Goal: Task Accomplishment & Management: Complete application form

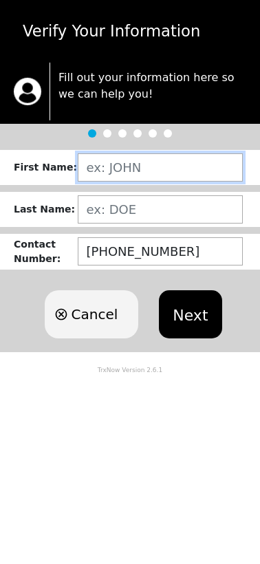
click at [126, 166] on input "text" at bounding box center [160, 167] width 165 height 28
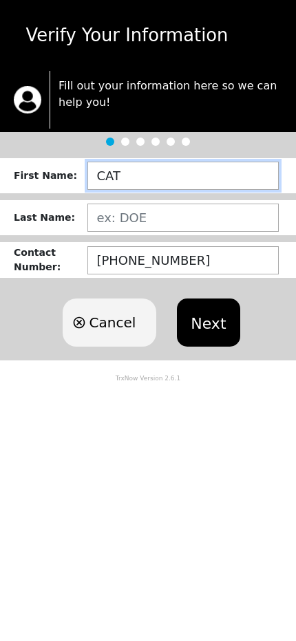
type input "CAT"
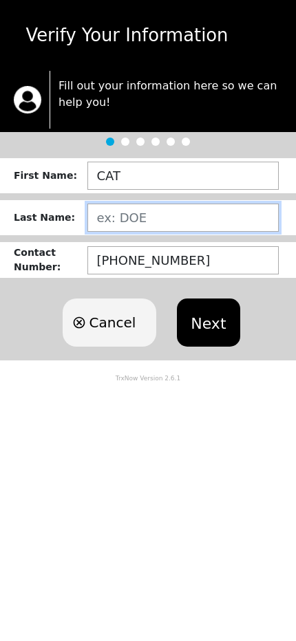
type input "Q"
type input "WING"
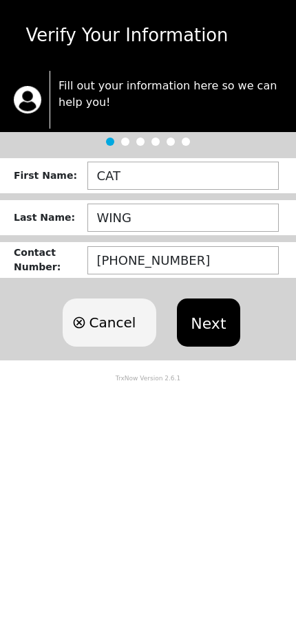
click at [188, 334] on button "Next" at bounding box center [208, 322] width 63 height 48
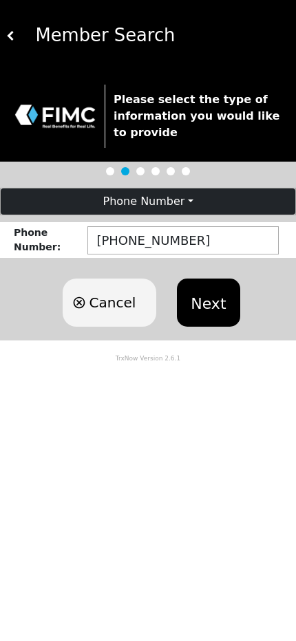
click at [206, 288] on button "Next" at bounding box center [208, 303] width 63 height 48
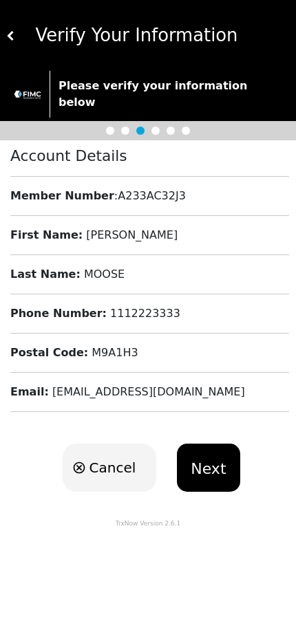
click at [6, 41] on button at bounding box center [11, 35] width 10 height 71
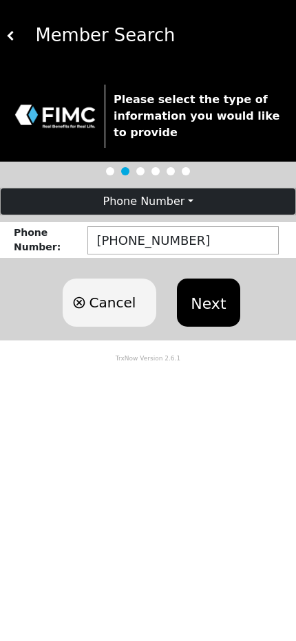
click at [182, 206] on button "Phone Number" at bounding box center [148, 201] width 294 height 26
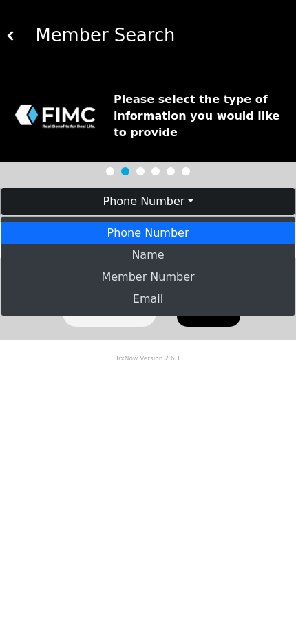
click at [162, 241] on link "Phone Number" at bounding box center [147, 233] width 293 height 22
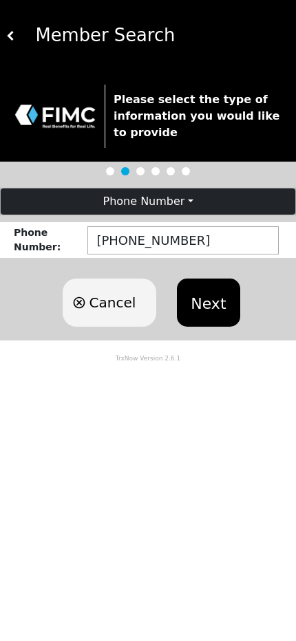
click at [203, 303] on button "Next" at bounding box center [208, 303] width 63 height 48
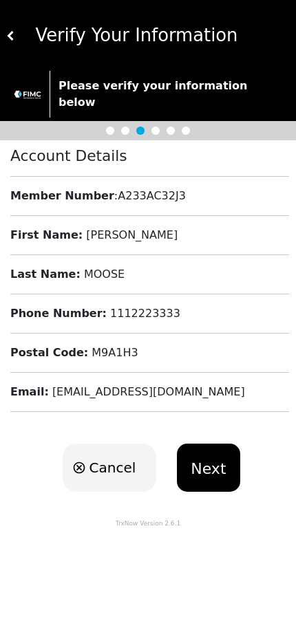
click at [14, 42] on button at bounding box center [11, 35] width 10 height 71
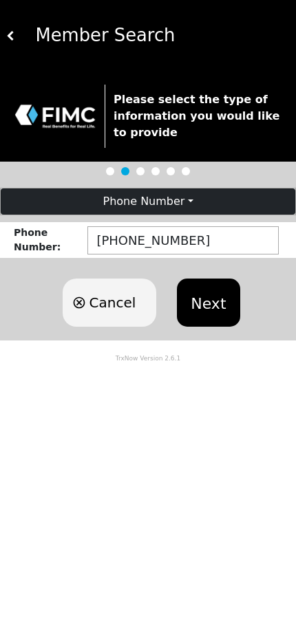
click at [138, 197] on button "Phone Number" at bounding box center [148, 201] width 294 height 26
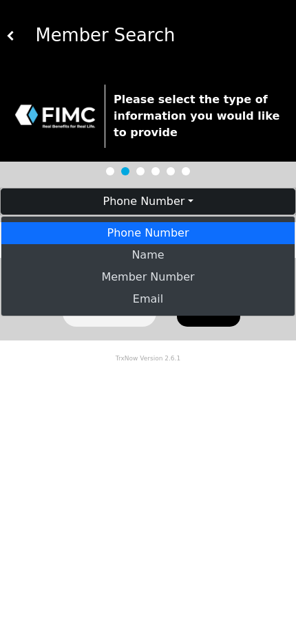
click at [128, 431] on body "Member Search Please select the type of information you would like to provide P…" at bounding box center [148, 320] width 296 height 641
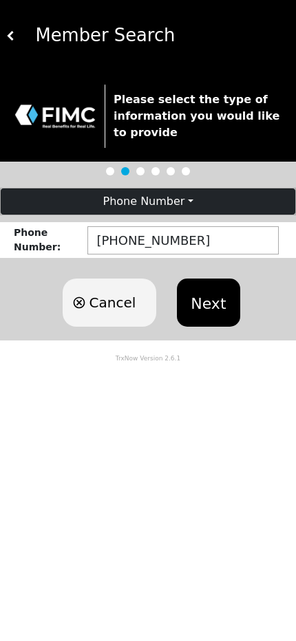
click at [160, 203] on button "Phone Number" at bounding box center [148, 201] width 294 height 26
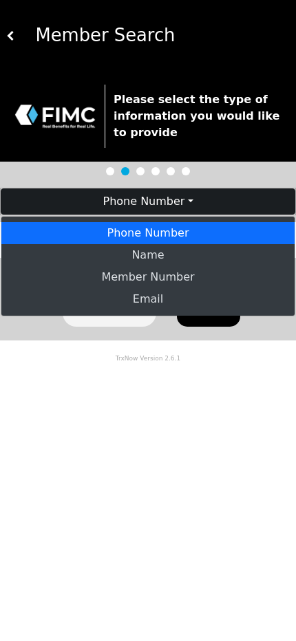
click at [99, 416] on body "Member Search Please select the type of information you would like to provide P…" at bounding box center [148, 320] width 296 height 641
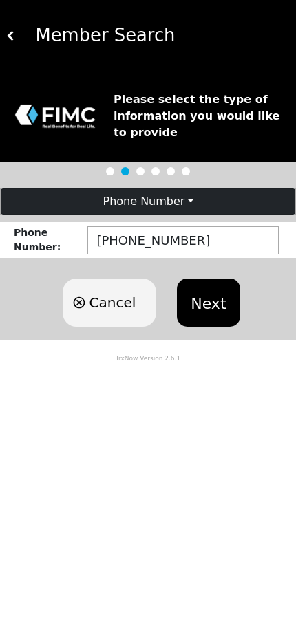
click at [12, 34] on img at bounding box center [11, 36] width 10 height 10
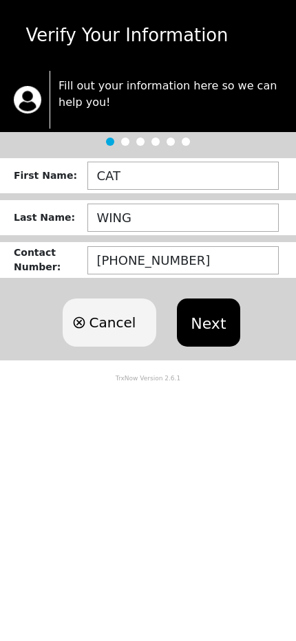
click at [196, 315] on button "Next" at bounding box center [208, 322] width 63 height 48
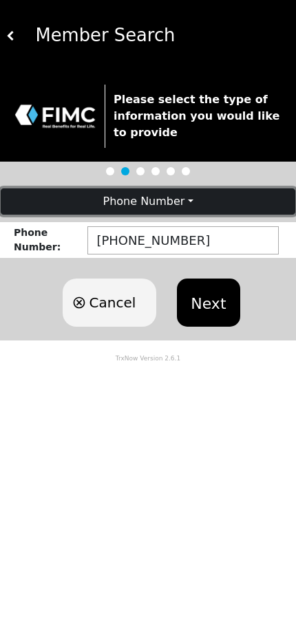
click at [173, 198] on button "Phone Number" at bounding box center [148, 201] width 294 height 26
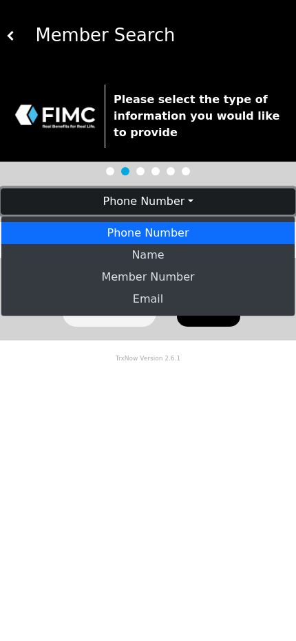
click at [164, 254] on link "Name" at bounding box center [147, 255] width 293 height 22
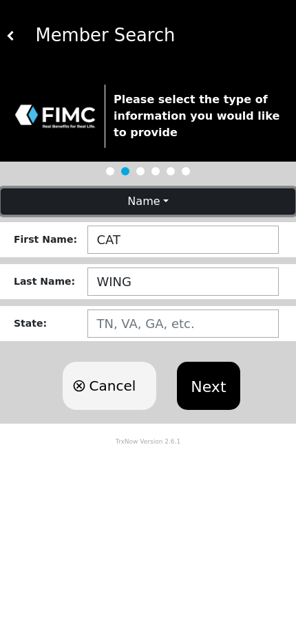
click at [167, 193] on button "Name" at bounding box center [148, 201] width 294 height 26
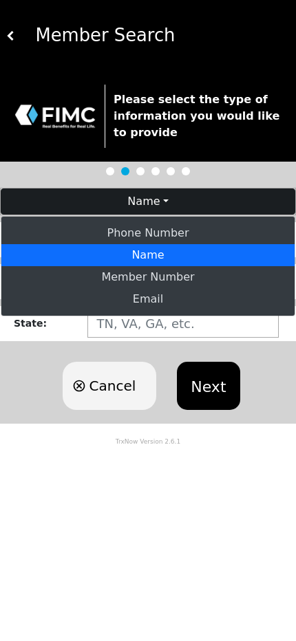
click at [169, 296] on link "Email" at bounding box center [147, 299] width 293 height 22
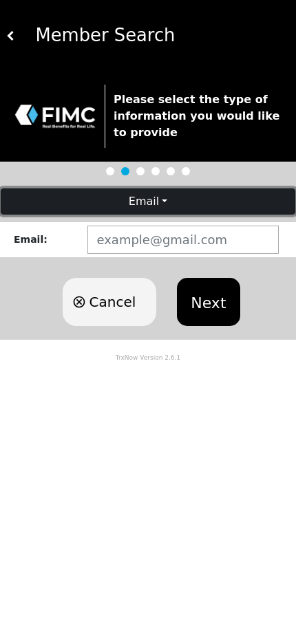
click at [162, 202] on button "Email" at bounding box center [148, 201] width 294 height 26
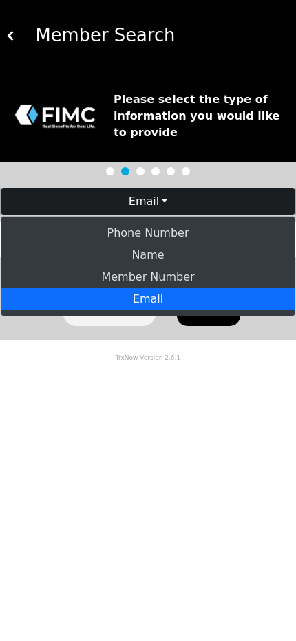
click at [162, 227] on link "Phone Number" at bounding box center [147, 233] width 293 height 22
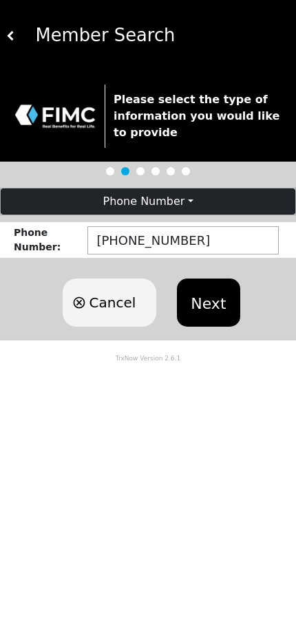
click at [190, 301] on button "Next" at bounding box center [208, 303] width 63 height 48
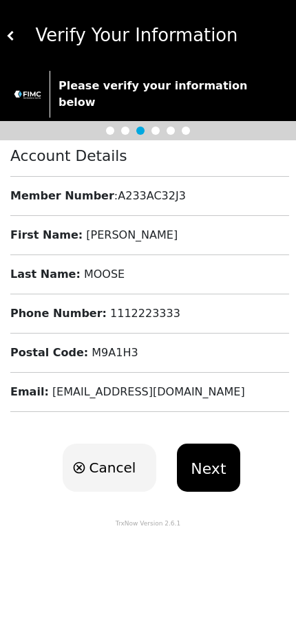
click at [212, 452] on button "Next" at bounding box center [208, 468] width 63 height 48
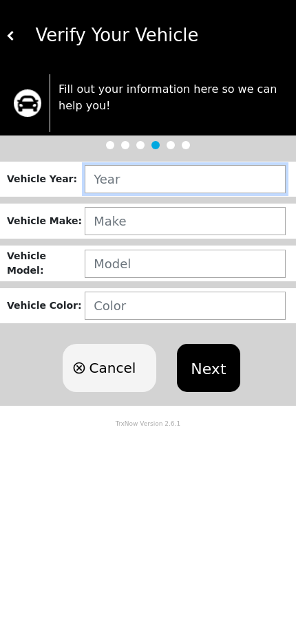
click at [150, 177] on input "text" at bounding box center [185, 179] width 201 height 28
type input "2024"
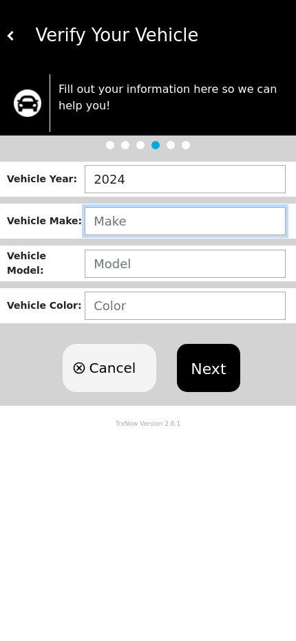
click at [162, 222] on input "text" at bounding box center [185, 221] width 201 height 28
type input "HONDA"
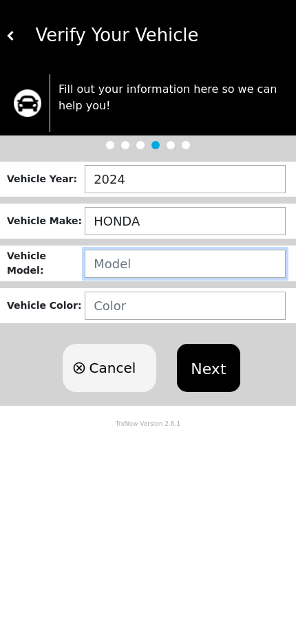
click at [138, 264] on input "text" at bounding box center [185, 264] width 201 height 28
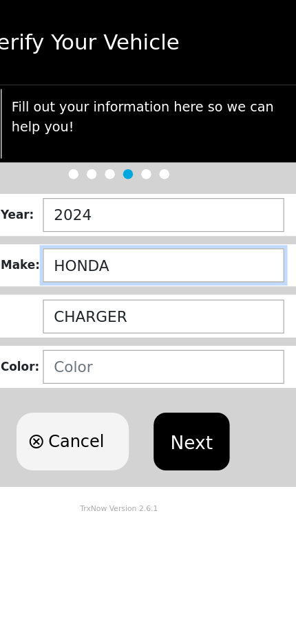
click at [188, 220] on input "HONDA" at bounding box center [185, 221] width 201 height 28
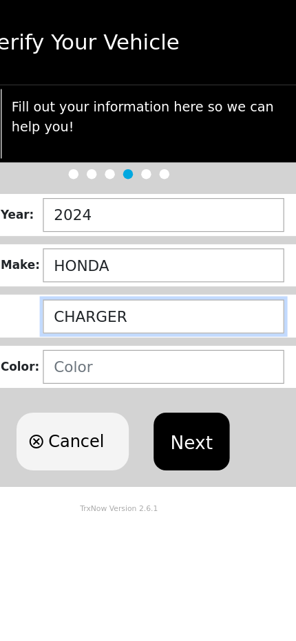
click at [186, 255] on input "CHARGER" at bounding box center [185, 264] width 201 height 28
type input "C"
type input "ACCORD"
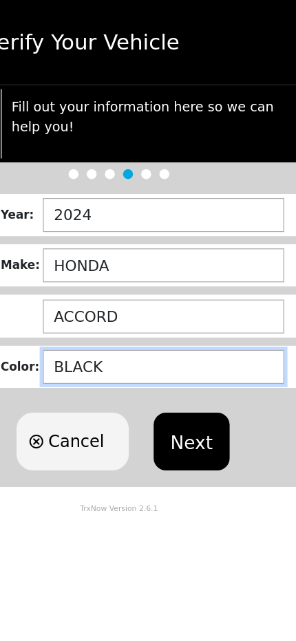
type input "BLACK"
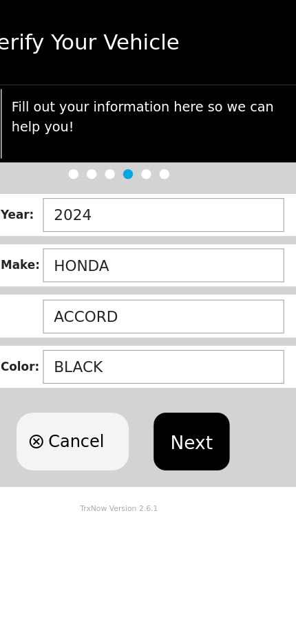
click at [210, 348] on button "Next" at bounding box center [208, 368] width 63 height 48
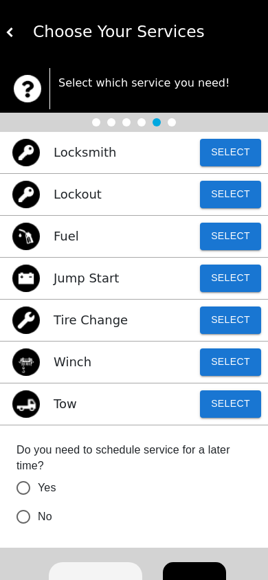
scroll to position [67, 0]
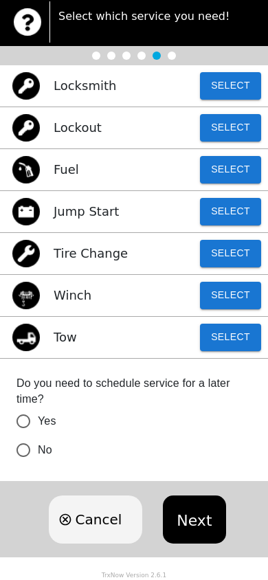
click at [33, 450] on input "No" at bounding box center [23, 450] width 29 height 29
click at [247, 347] on button "Select" at bounding box center [230, 338] width 61 height 28
radio input "true"
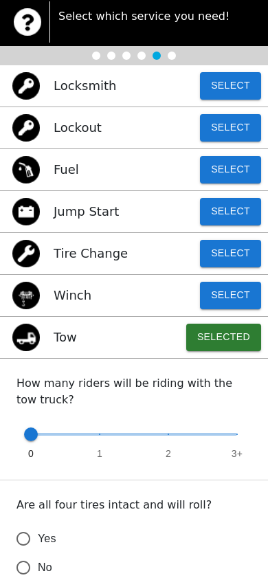
click at [102, 435] on span at bounding box center [134, 434] width 206 height 3
type input "1"
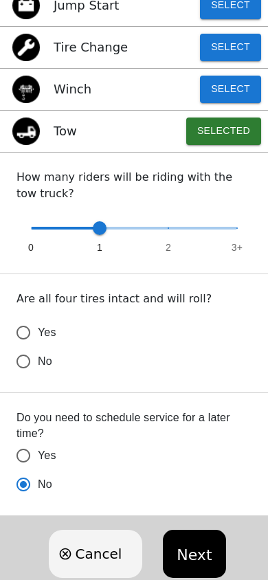
click at [36, 338] on input "Yes" at bounding box center [23, 332] width 29 height 29
radio input "false"
click at [211, 544] on button "Next" at bounding box center [194, 554] width 63 height 48
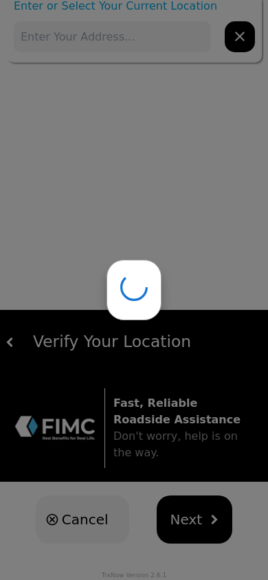
scroll to position [0, 0]
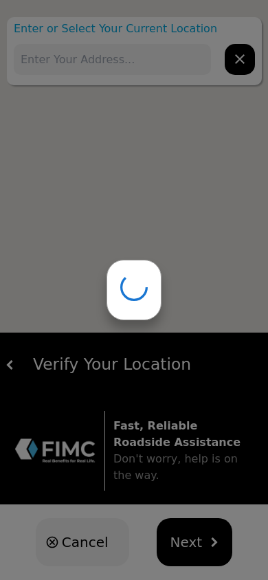
type input "[STREET_ADDRESS]"
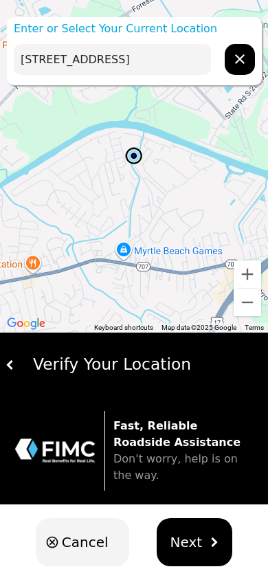
click at [207, 527] on button "Next" at bounding box center [195, 543] width 76 height 48
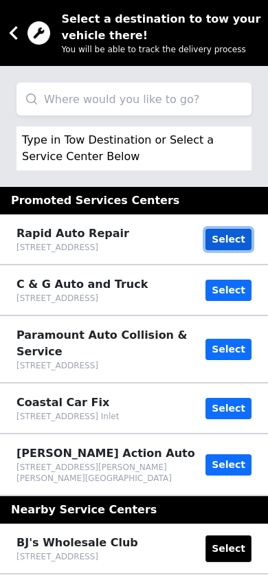
click at [242, 243] on button "Select" at bounding box center [229, 239] width 46 height 21
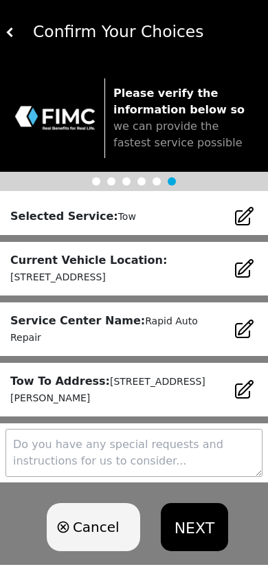
click at [195, 503] on button "NEXT" at bounding box center [194, 527] width 67 height 48
